Goal: Obtain resource: Obtain resource

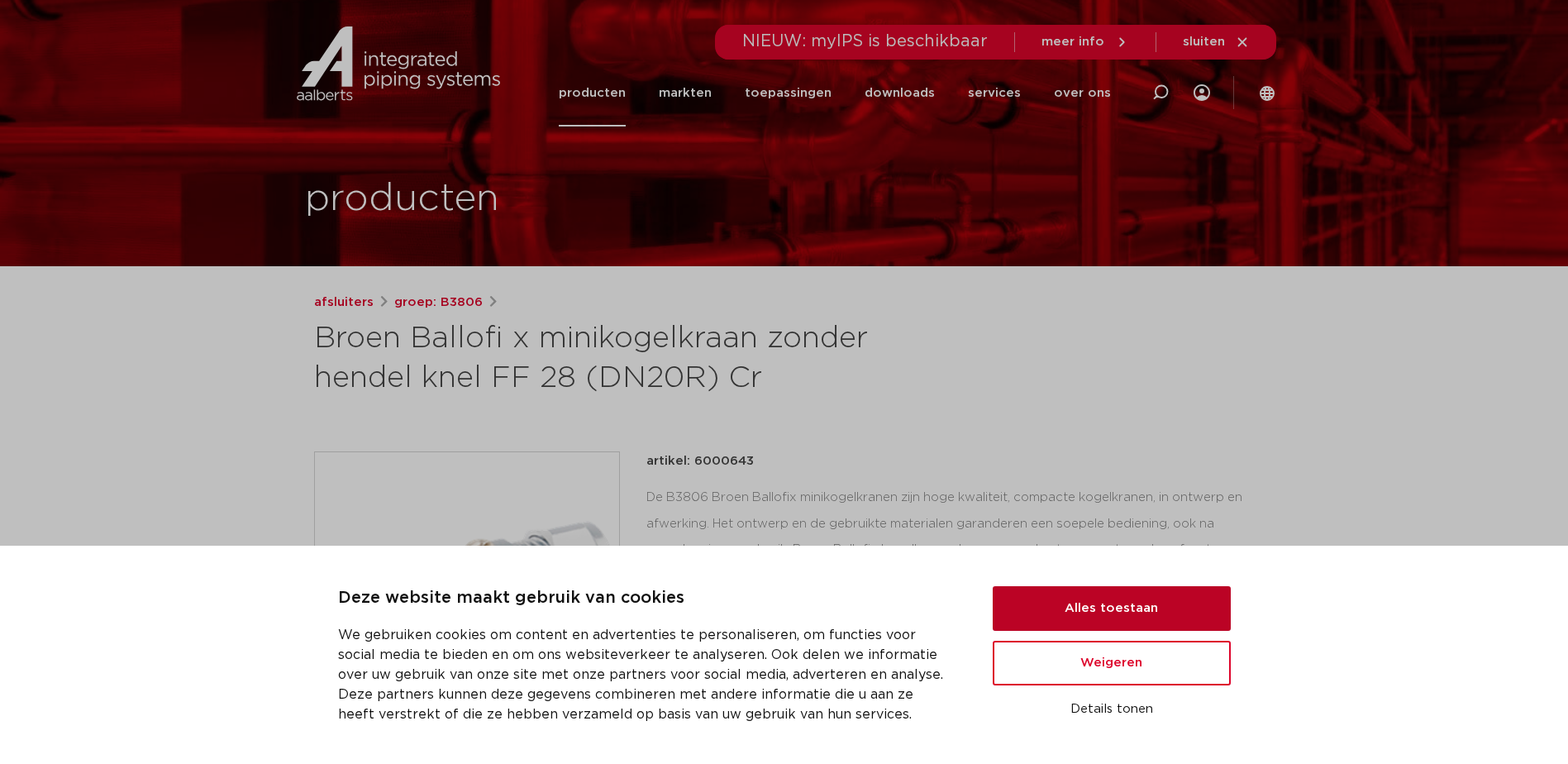
click at [1166, 608] on button "Alles toestaan" at bounding box center [1111, 608] width 238 height 44
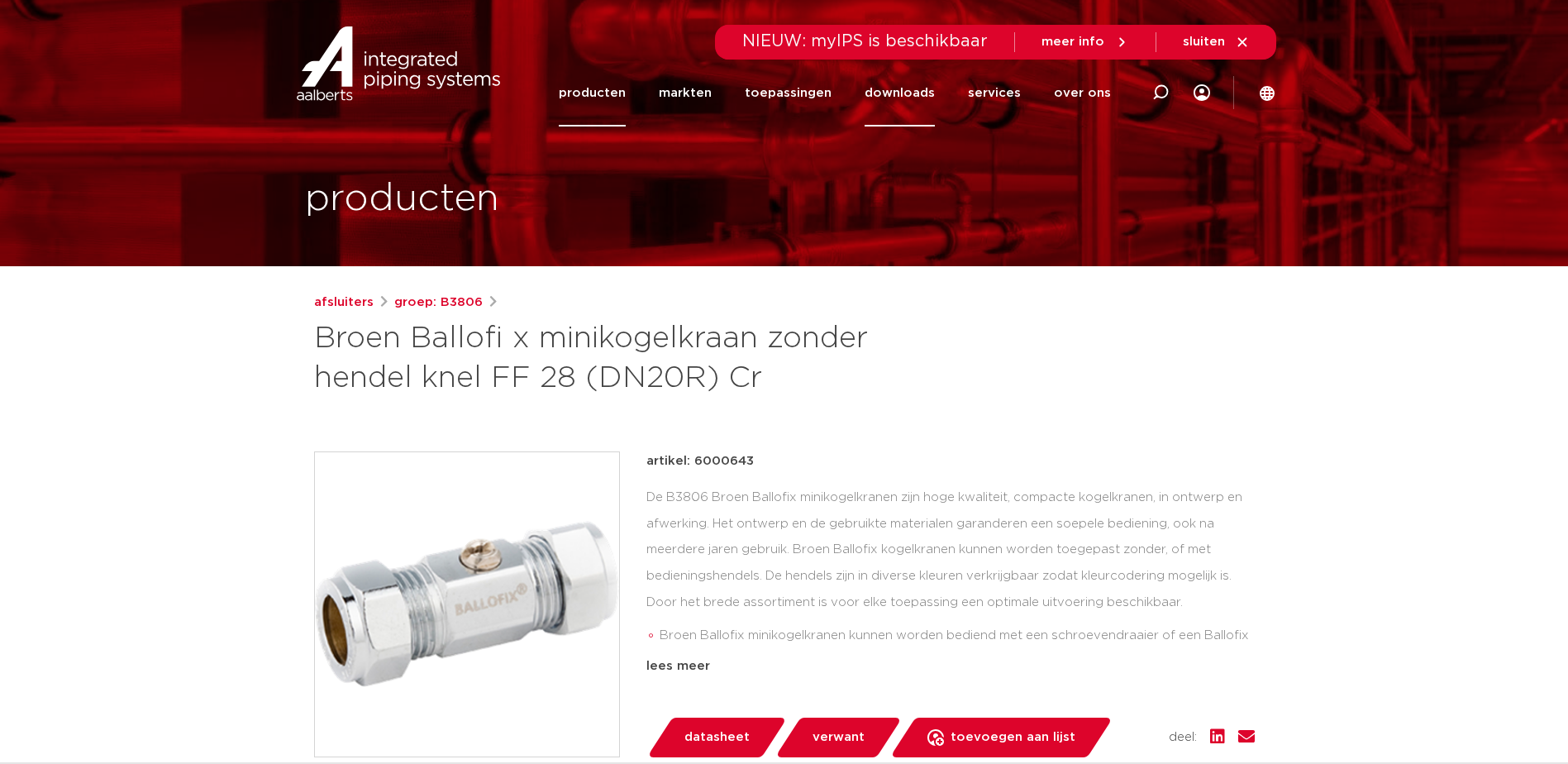
click at [923, 101] on link "downloads" at bounding box center [900, 93] width 71 height 67
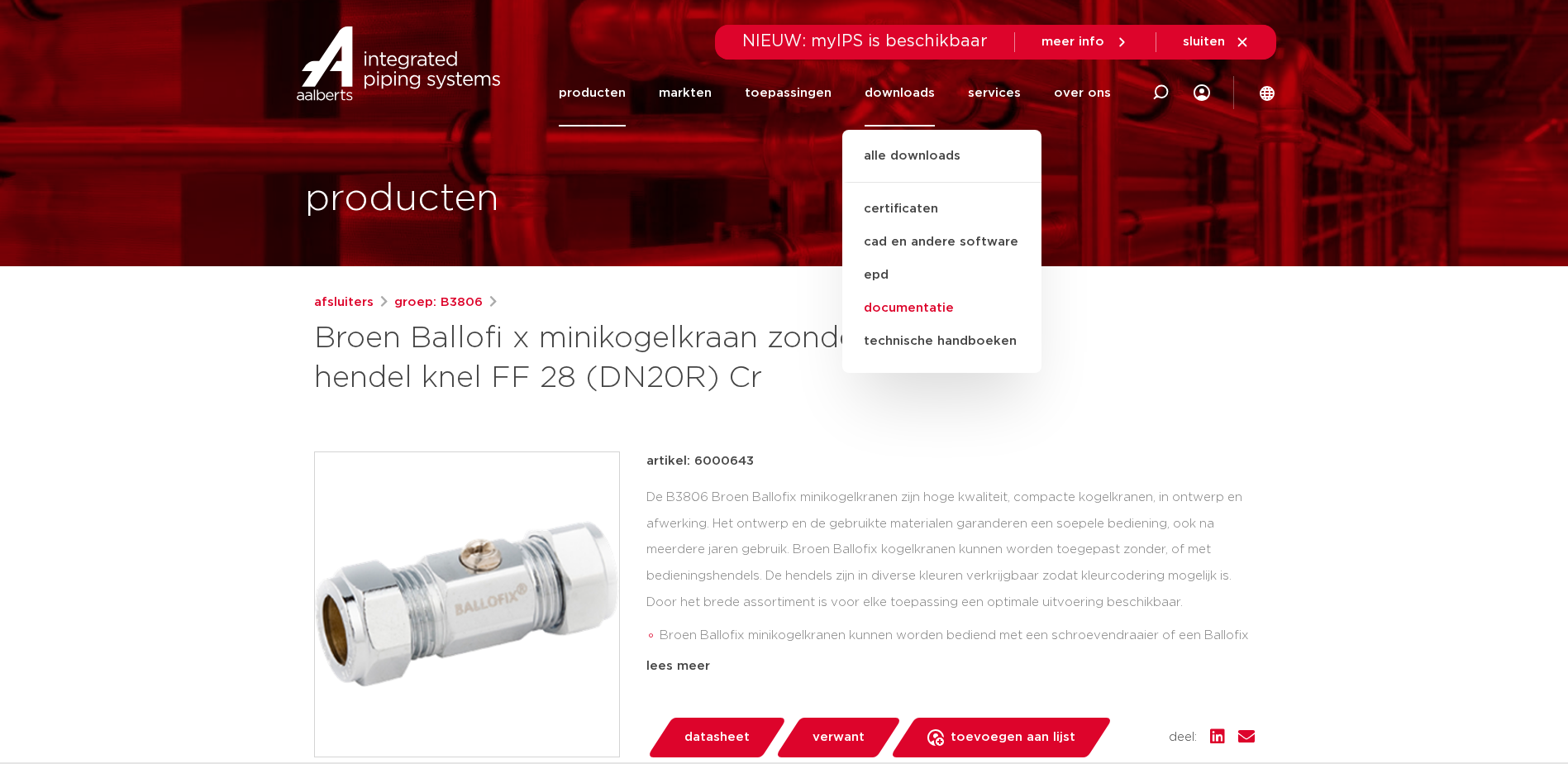
click at [942, 311] on link "documentatie" at bounding box center [941, 308] width 199 height 33
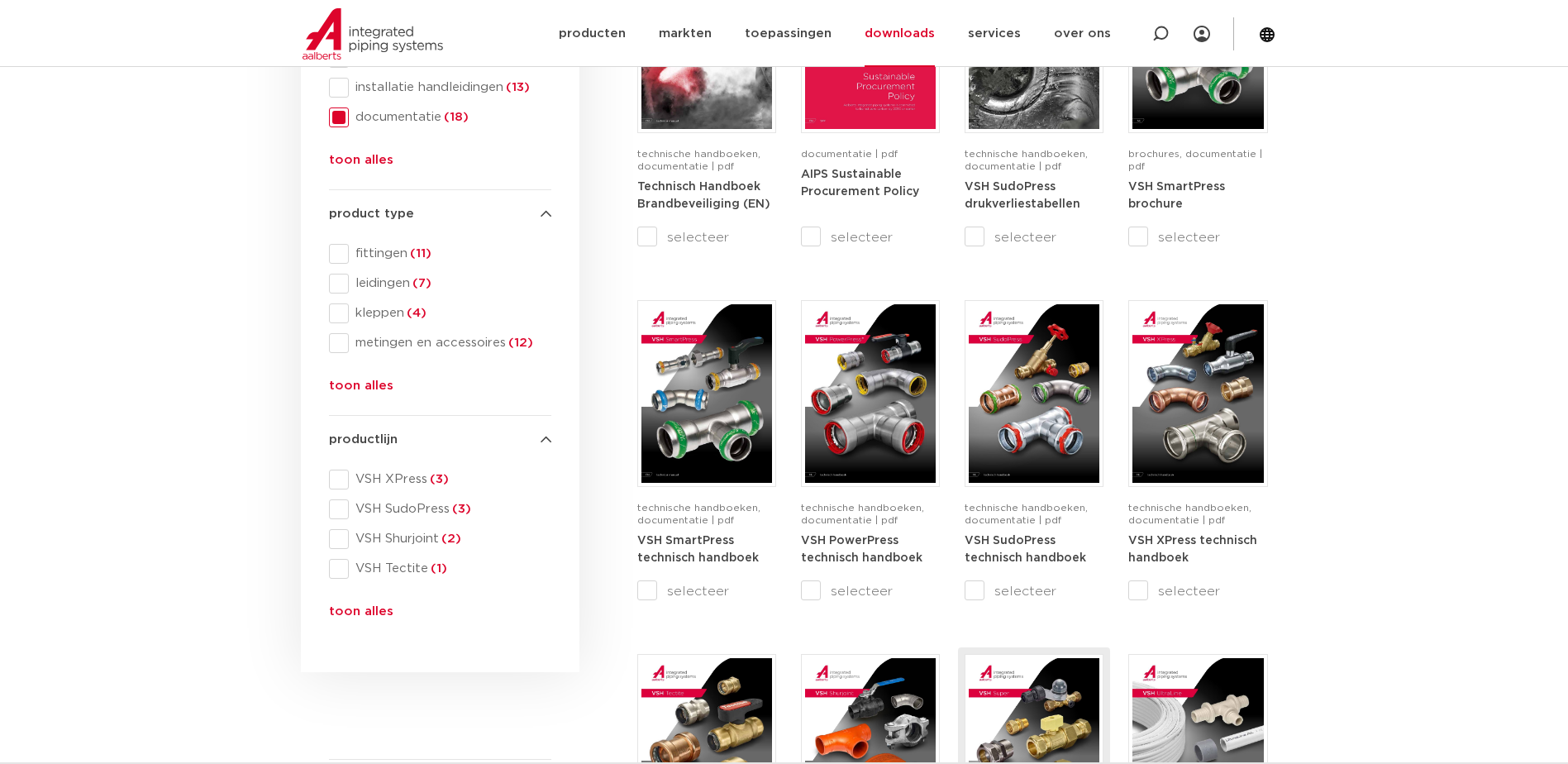
scroll to position [82, 0]
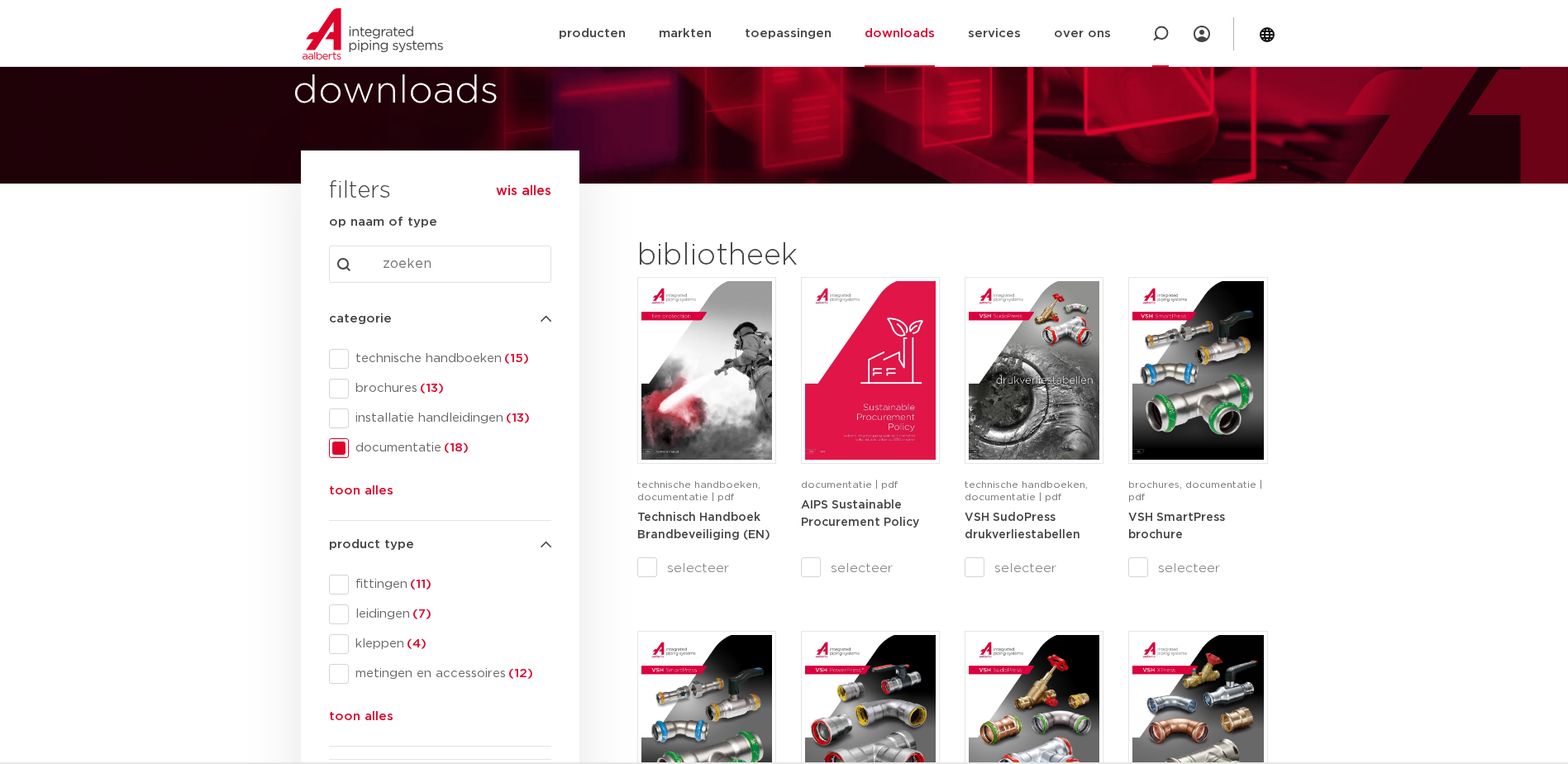
click at [1157, 51] on div at bounding box center [1160, 33] width 16 height 67
drag, startPoint x: 1162, startPoint y: 37, endPoint x: 1299, endPoint y: 53, distance: 137.9
click at [1165, 36] on icon at bounding box center [1173, 37] width 24 height 24
click at [1160, 30] on icon at bounding box center [1160, 34] width 20 height 20
type input "6000797"
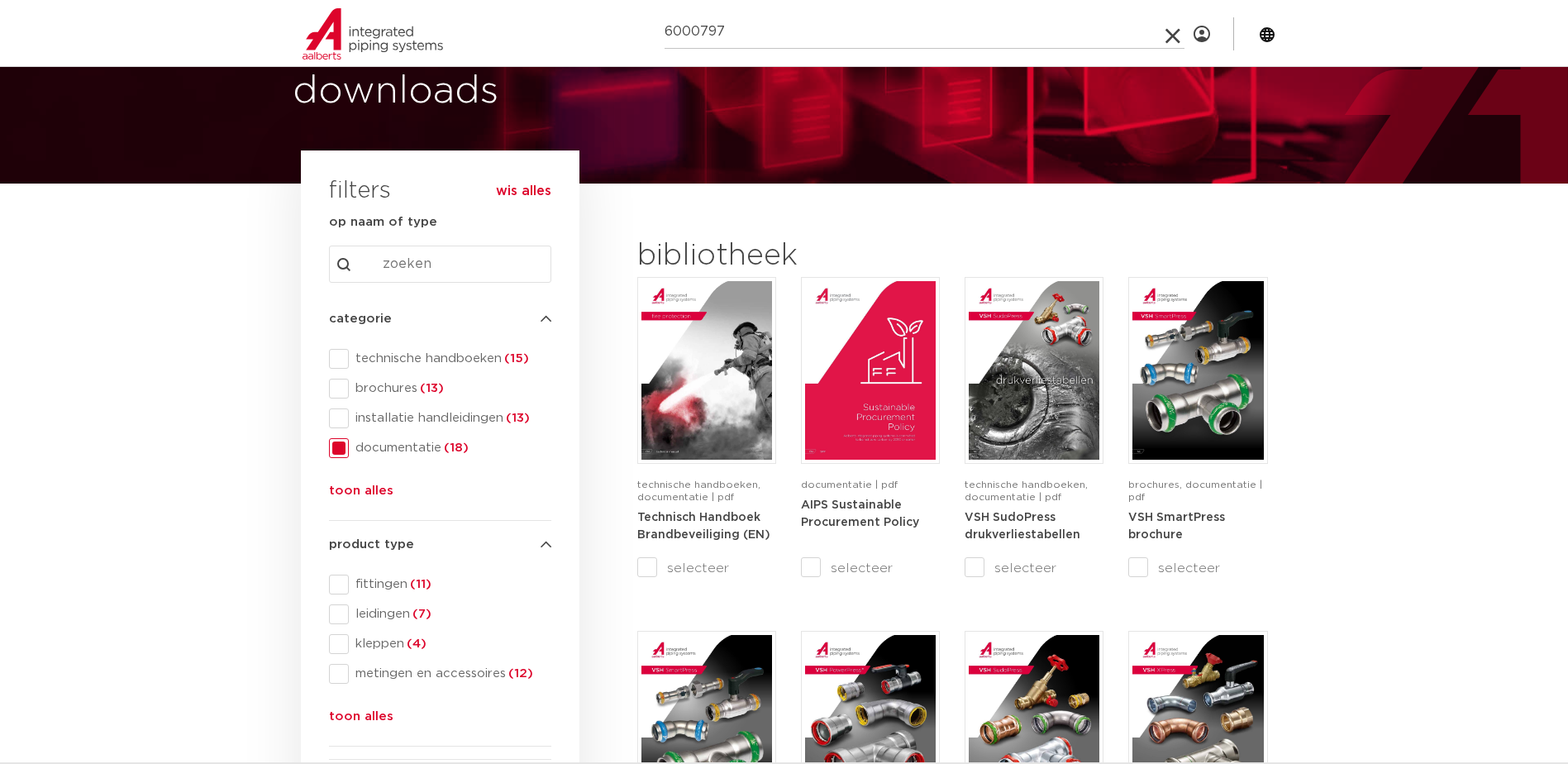
click button "Zoeken" at bounding box center [0, 0] width 0 height 0
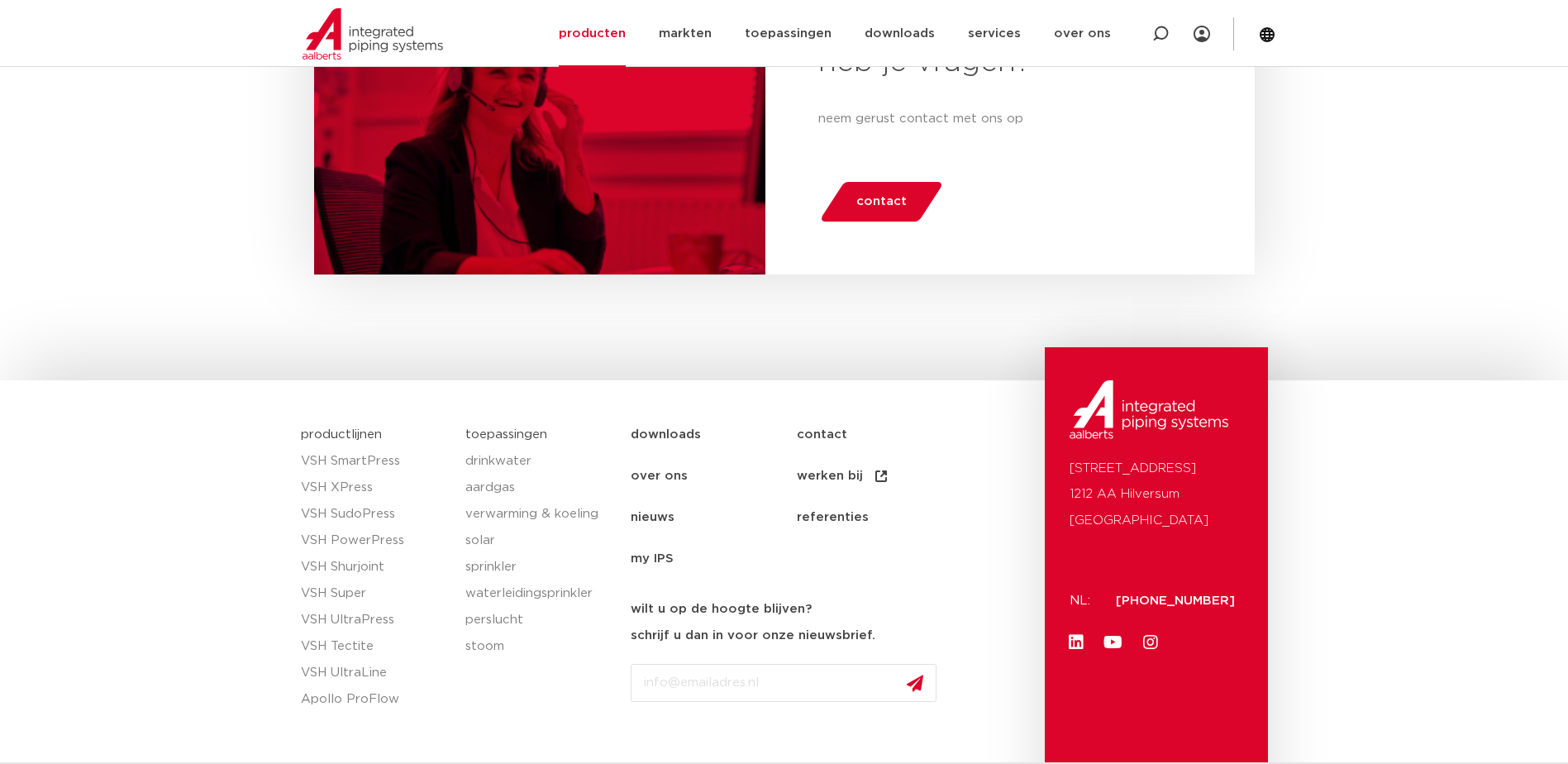
scroll to position [1133, 0]
